Goal: Information Seeking & Learning: Compare options

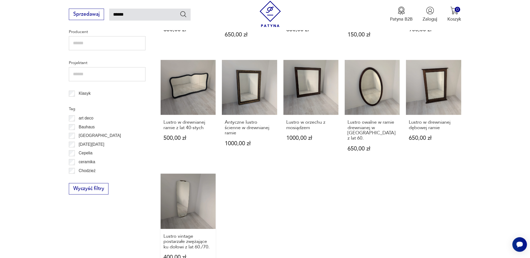
scroll to position [316, 0]
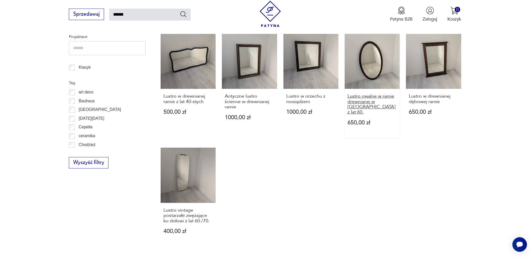
click at [377, 97] on h3 "Lustro owalne w ramie drewnianej w mahoniu z lat 60." at bounding box center [372, 104] width 50 height 21
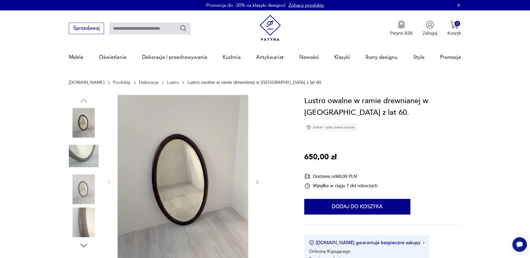
click at [257, 186] on div at bounding box center [183, 182] width 154 height 175
click at [257, 185] on button "button" at bounding box center [257, 182] width 5 height 6
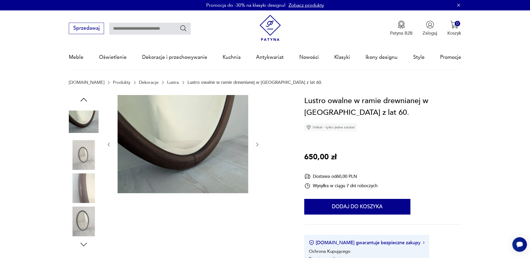
click at [258, 149] on div at bounding box center [183, 145] width 154 height 100
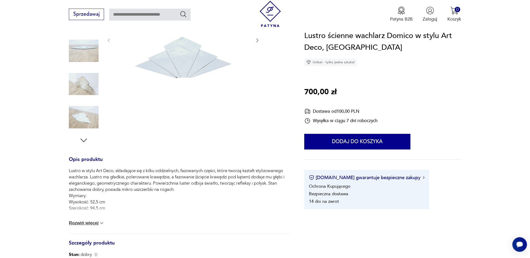
scroll to position [182, 0]
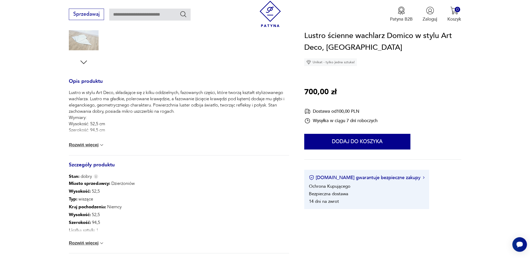
click at [101, 243] on img at bounding box center [101, 243] width 5 height 5
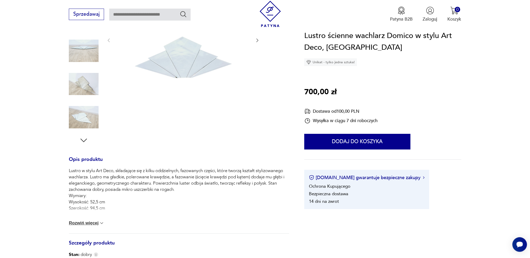
scroll to position [78, 0]
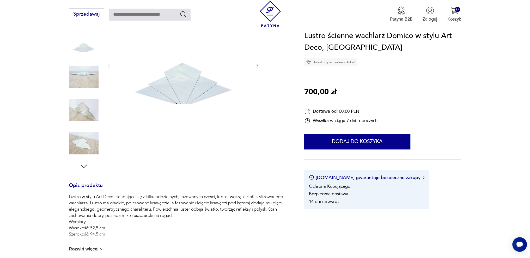
click at [87, 106] on img at bounding box center [84, 110] width 30 height 30
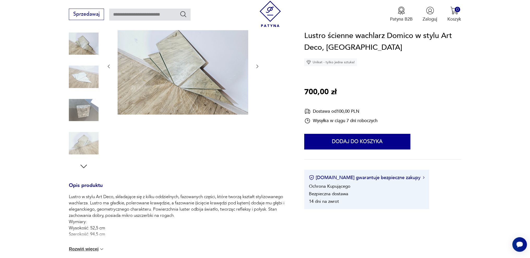
click at [86, 135] on img at bounding box center [84, 143] width 30 height 30
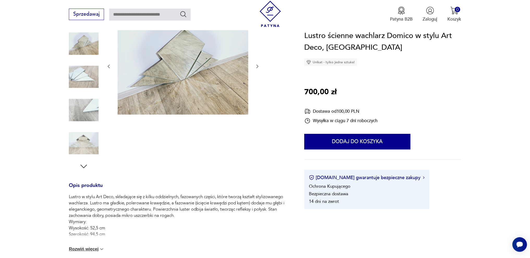
click at [82, 169] on icon "button" at bounding box center [83, 166] width 9 height 9
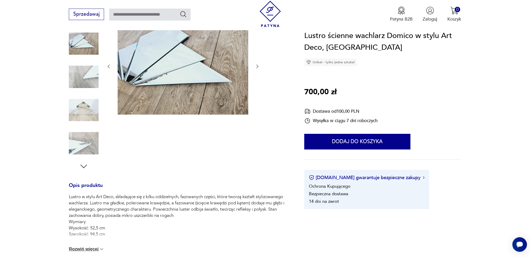
click at [83, 165] on icon "button" at bounding box center [83, 166] width 9 height 9
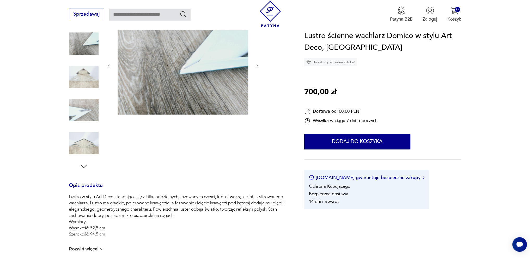
click at [83, 165] on icon "button" at bounding box center [83, 166] width 9 height 9
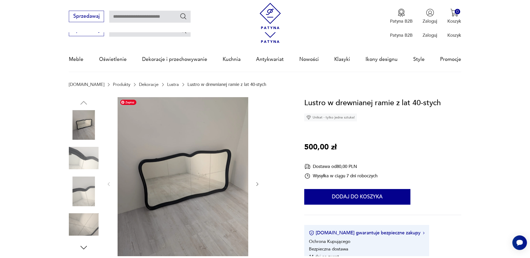
scroll to position [104, 0]
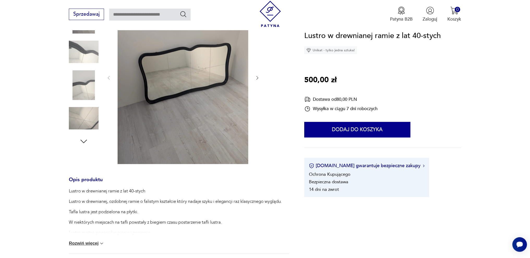
click at [94, 85] on img at bounding box center [84, 85] width 30 height 30
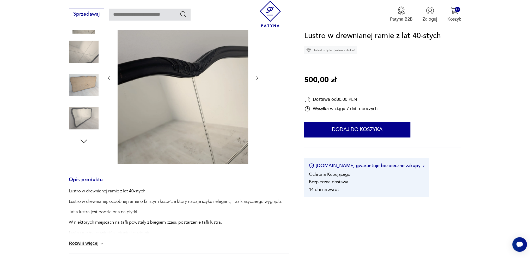
click at [83, 99] on img at bounding box center [84, 85] width 30 height 30
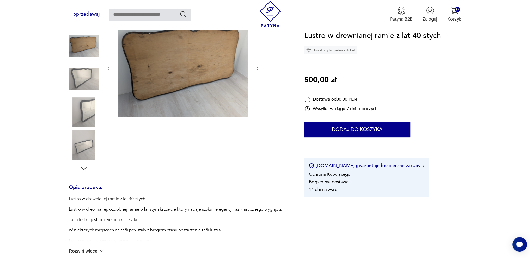
scroll to position [67, 0]
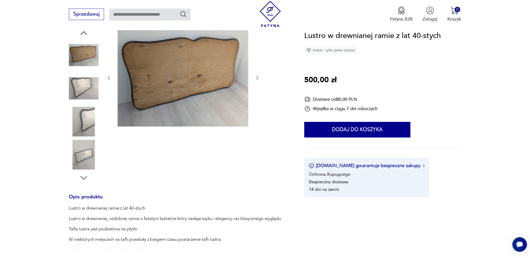
click at [255, 76] on icon "button" at bounding box center [257, 77] width 5 height 5
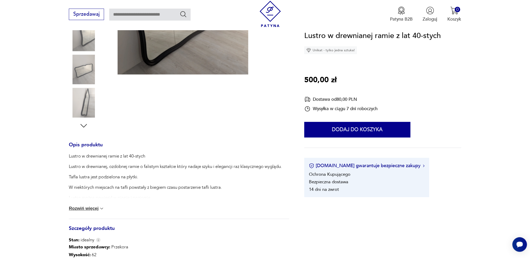
scroll to position [197, 0]
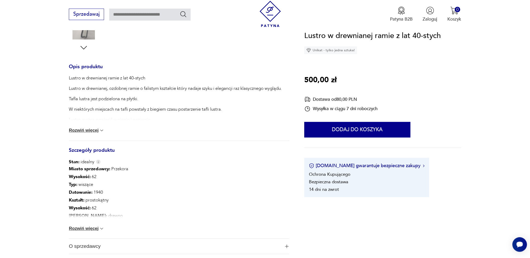
click at [103, 229] on img at bounding box center [101, 228] width 5 height 5
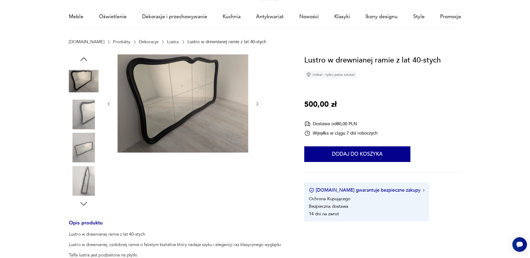
click at [257, 104] on icon "button" at bounding box center [257, 103] width 5 height 5
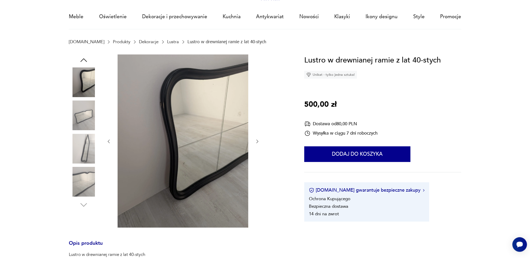
click at [257, 104] on div at bounding box center [183, 141] width 154 height 175
click at [258, 139] on icon "button" at bounding box center [257, 141] width 5 height 5
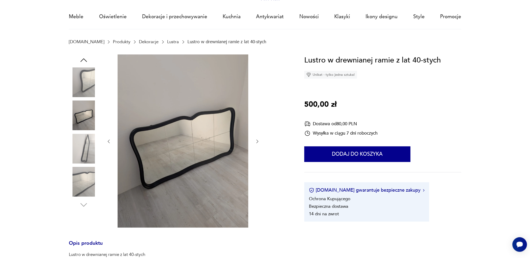
click at [258, 141] on icon "button" at bounding box center [257, 141] width 5 height 5
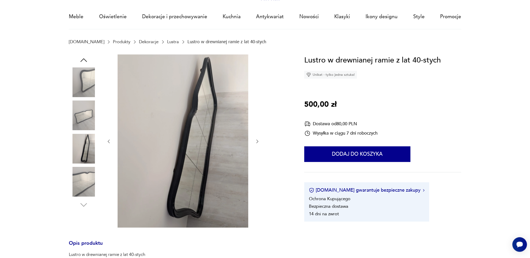
click at [258, 141] on icon "button" at bounding box center [257, 141] width 5 height 5
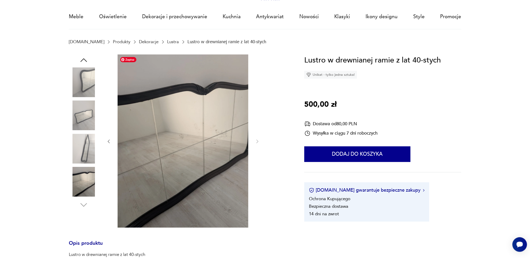
click at [202, 86] on img at bounding box center [183, 140] width 131 height 173
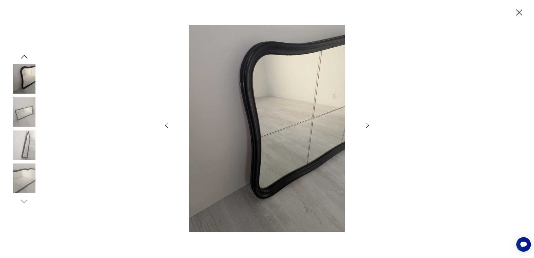
click at [370, 123] on icon "button" at bounding box center [367, 126] width 8 height 8
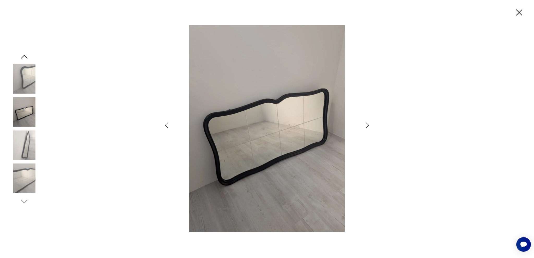
click at [369, 124] on icon "button" at bounding box center [367, 126] width 8 height 8
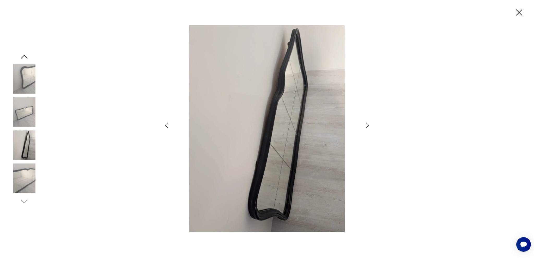
click at [368, 124] on icon "button" at bounding box center [367, 126] width 8 height 8
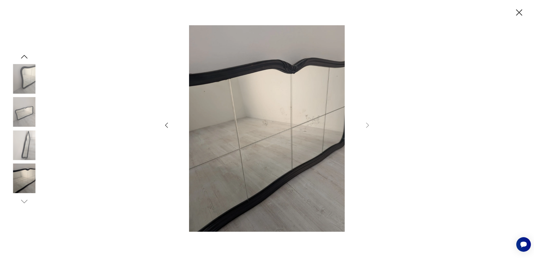
click at [518, 17] on icon "button" at bounding box center [518, 12] width 11 height 11
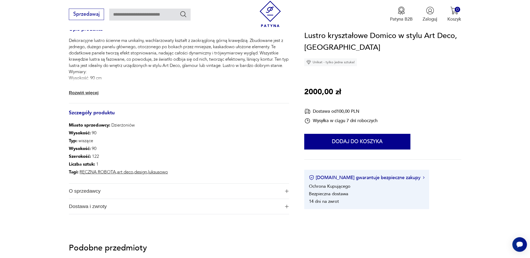
scroll to position [78, 0]
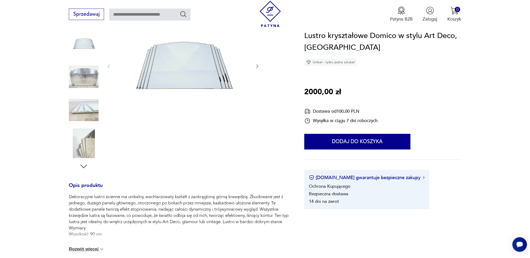
click at [84, 78] on img at bounding box center [84, 77] width 30 height 30
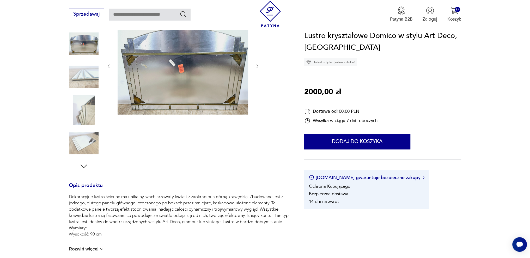
click at [82, 98] on img at bounding box center [84, 110] width 30 height 30
